Goal: Find specific page/section: Find specific page/section

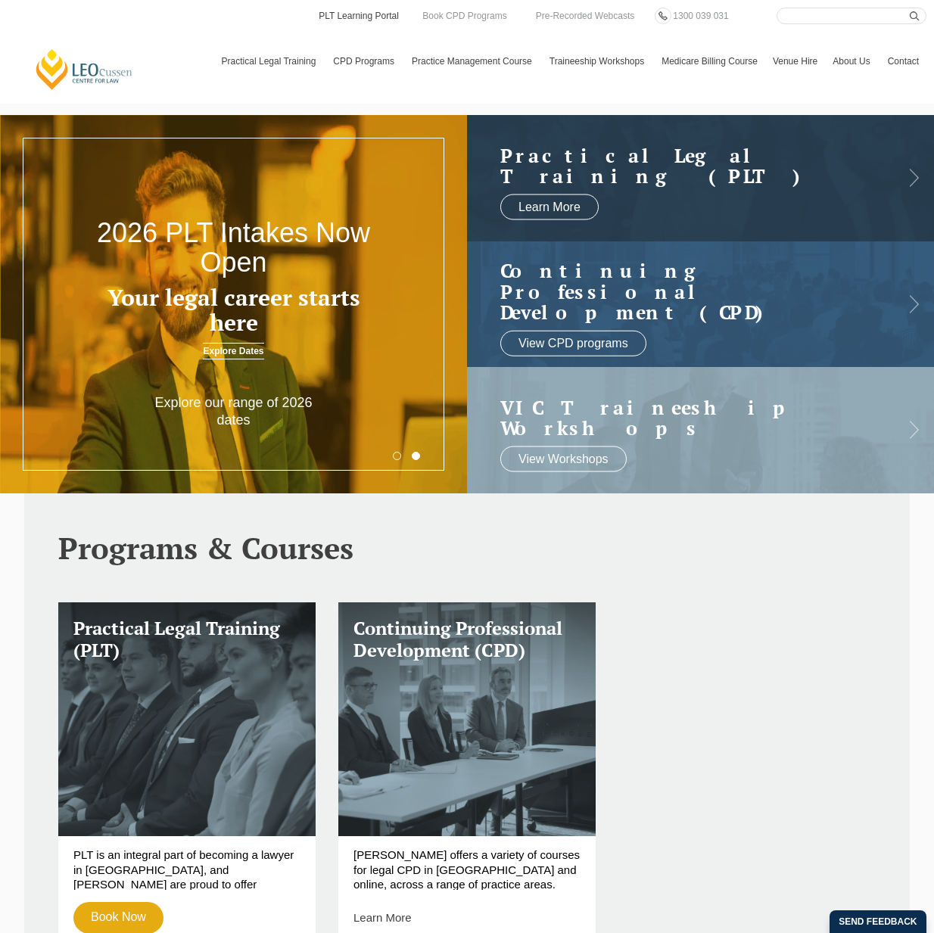
click at [357, 17] on link "PLT Learning Portal" at bounding box center [358, 16] width 83 height 17
click at [341, 16] on link "PLT Learning Portal" at bounding box center [358, 16] width 83 height 17
